Goal: Task Accomplishment & Management: Use online tool/utility

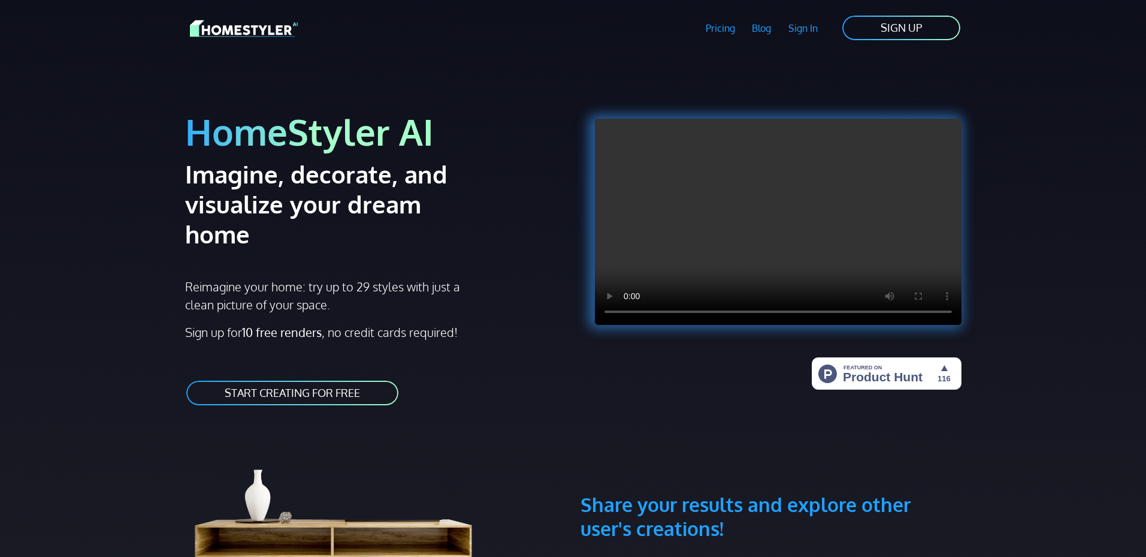
click at [367, 379] on link "START CREATING FOR FREE" at bounding box center [292, 392] width 214 height 27
click at [365, 379] on link "START CREATING FOR FREE" at bounding box center [292, 392] width 214 height 27
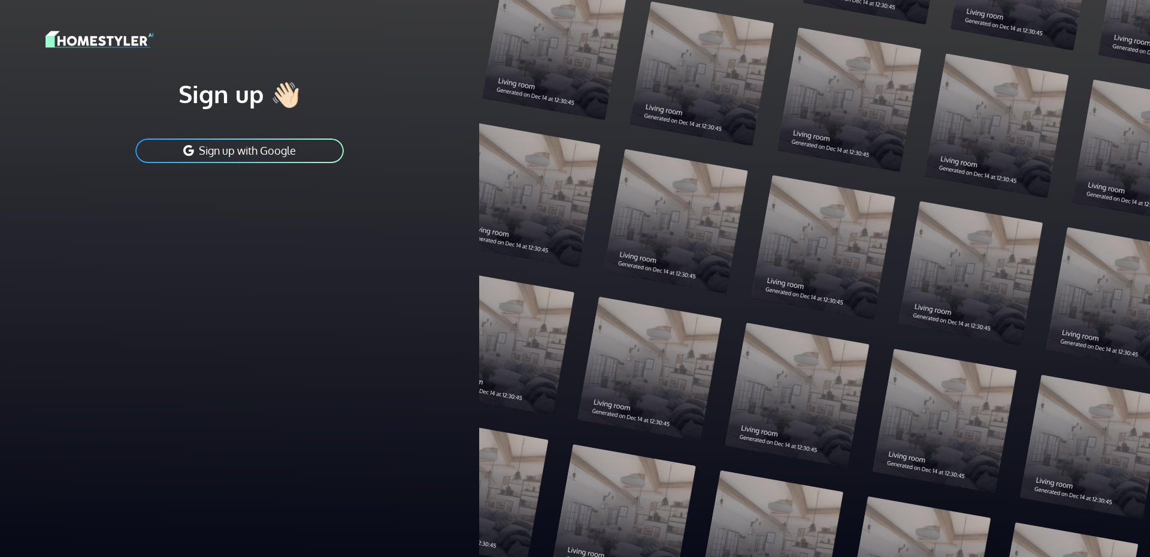
click at [570, 95] on div at bounding box center [814, 278] width 671 height 557
click at [310, 151] on button "Sign up with Google" at bounding box center [239, 150] width 211 height 27
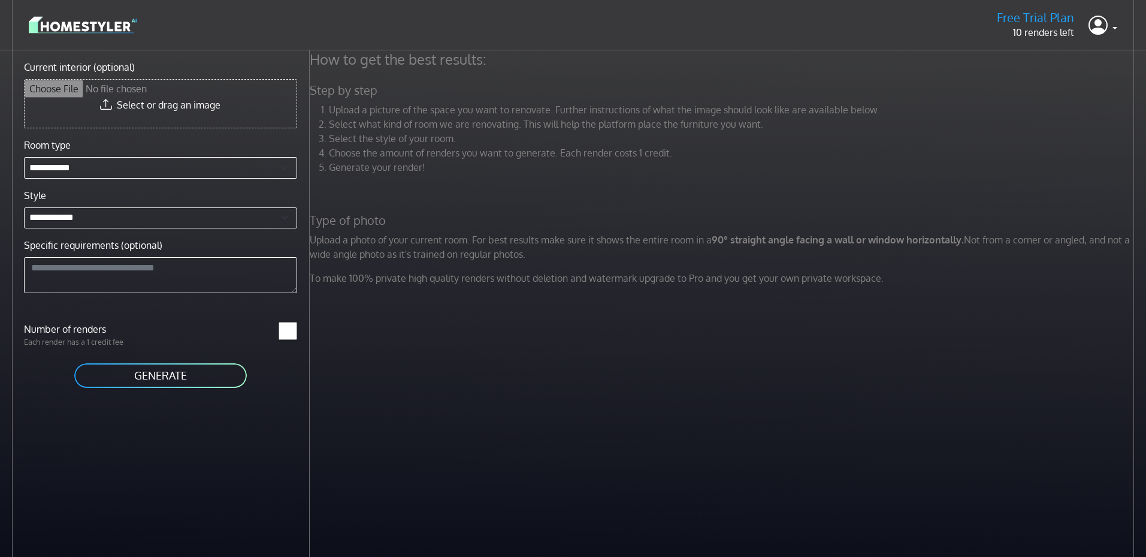
click at [217, 104] on input "Current interior (optional)" at bounding box center [161, 104] width 272 height 48
type input "**********"
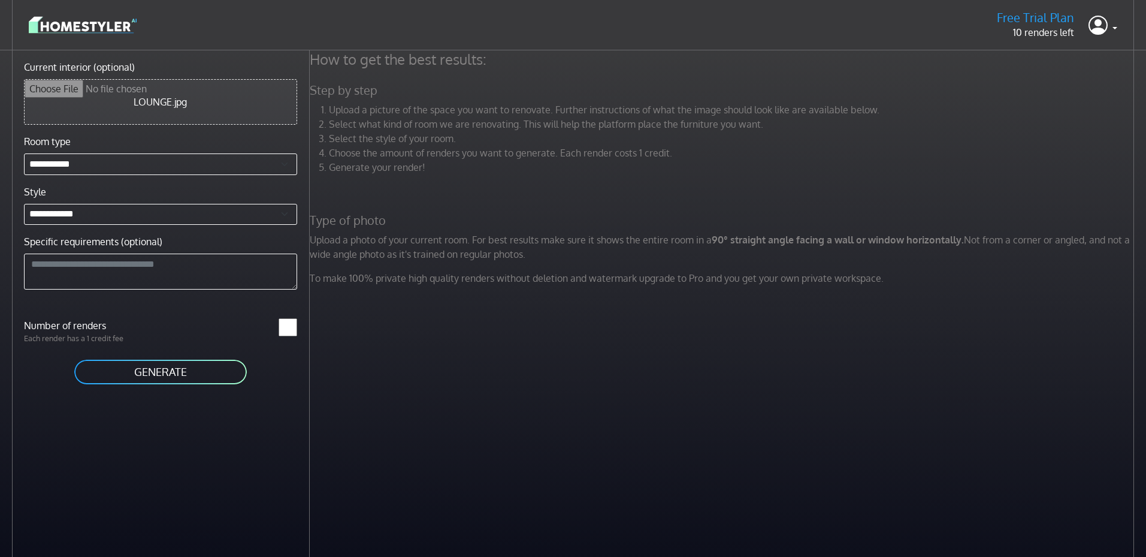
click at [157, 365] on button "GENERATE" at bounding box center [160, 371] width 175 height 27
